Goal: Go to known website: Go to known website

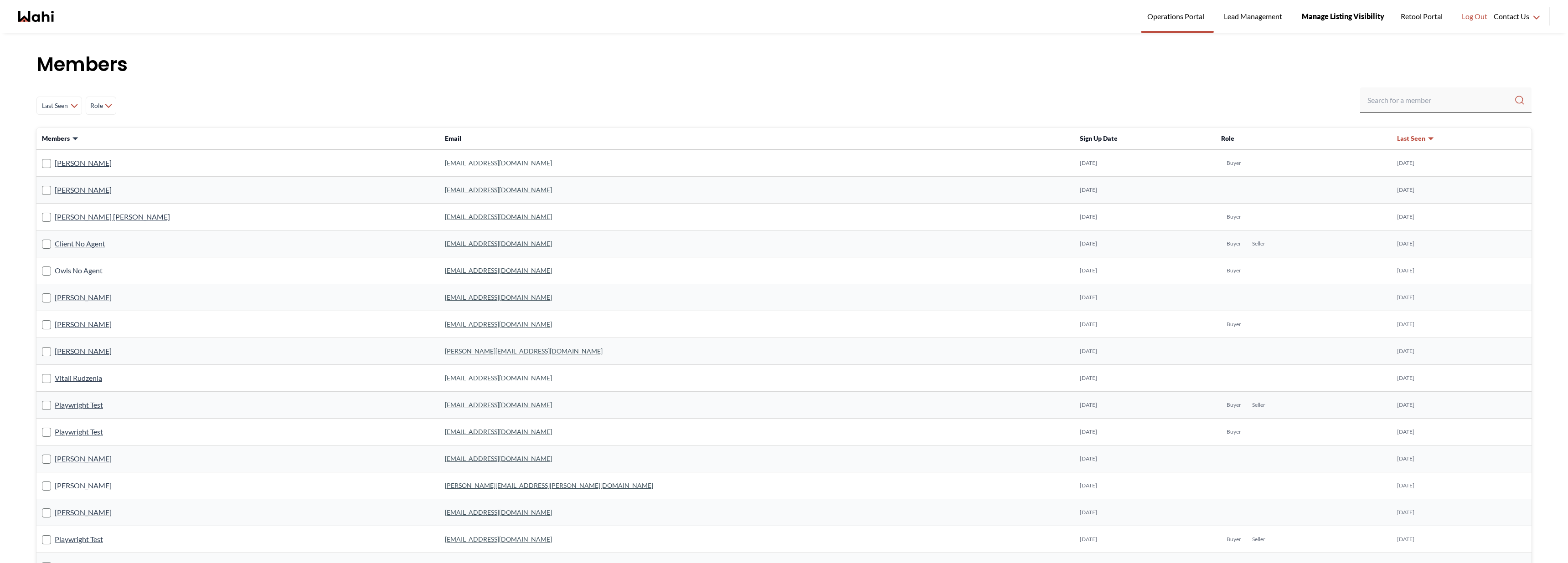
click at [1342, 20] on span "Manage Listing Visibility" at bounding box center [1343, 17] width 83 height 12
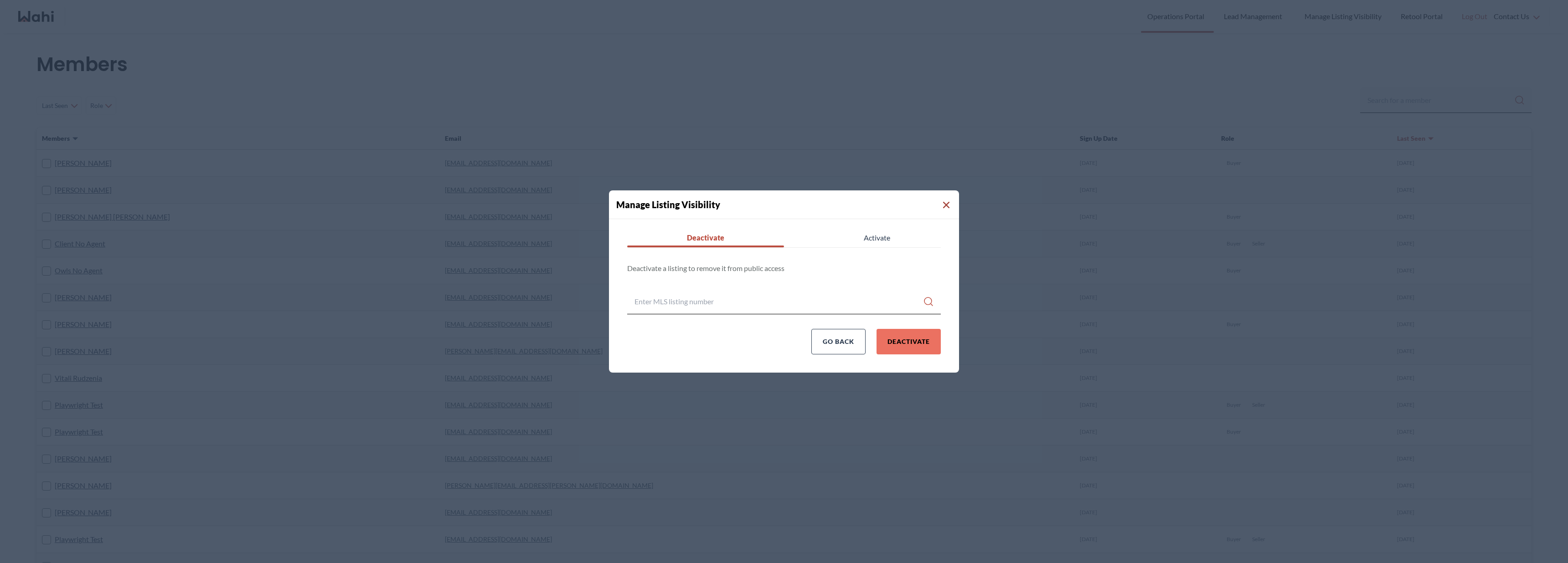
click at [945, 204] on icon "Close Modal" at bounding box center [947, 205] width 7 height 7
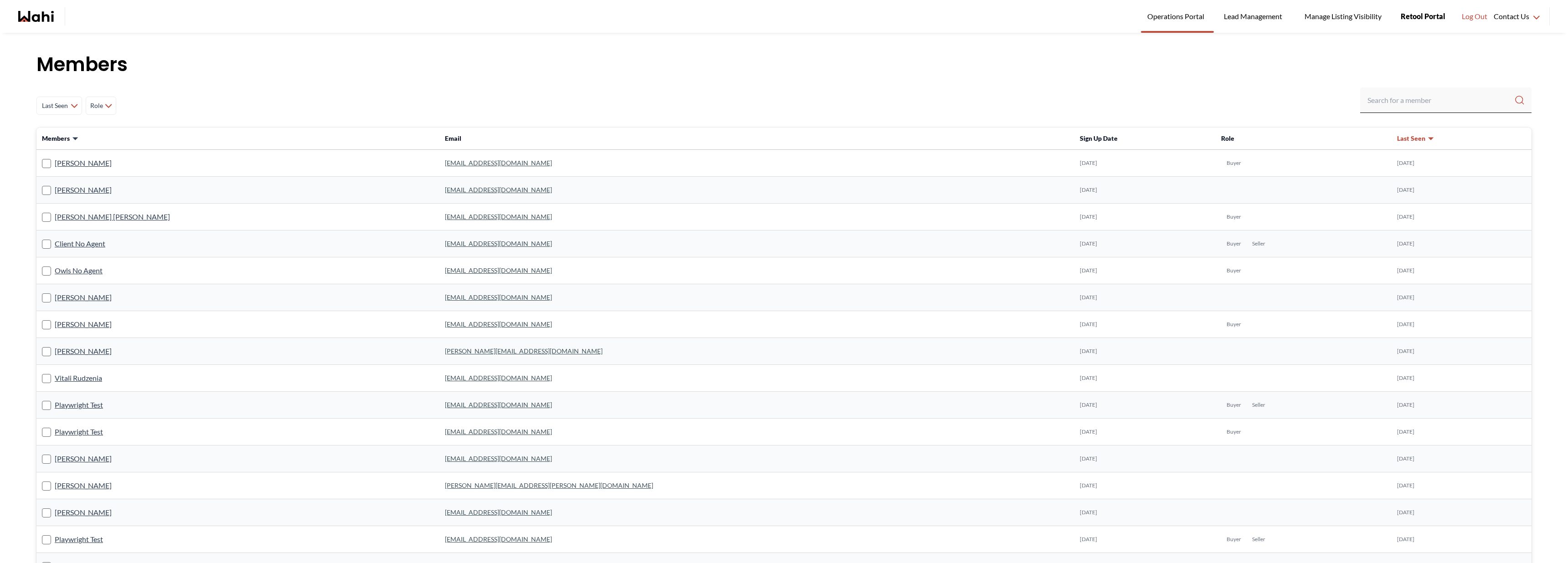
click at [1418, 23] on link "Retool Portal" at bounding box center [1423, 16] width 57 height 33
